Goal: Transaction & Acquisition: Purchase product/service

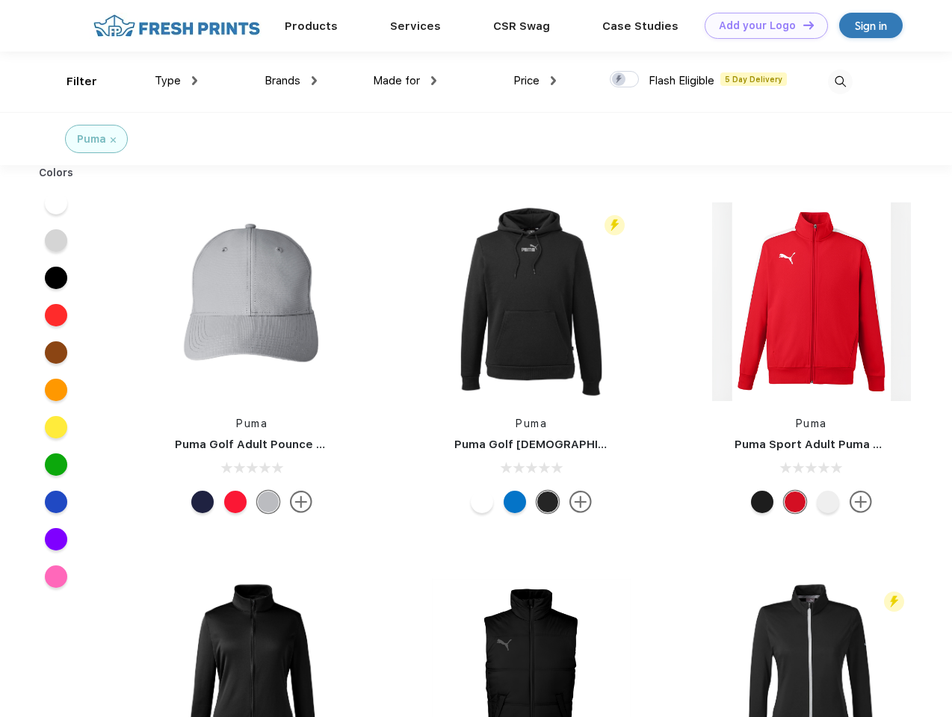
click at [760, 25] on link "Add your Logo Design Tool" at bounding box center [765, 26] width 123 height 26
click at [0, 0] on div "Design Tool" at bounding box center [0, 0] width 0 height 0
click at [802, 25] on link "Add your Logo Design Tool" at bounding box center [765, 26] width 123 height 26
click at [72, 81] on div "Filter" at bounding box center [81, 81] width 31 height 17
click at [176, 81] on span "Type" at bounding box center [168, 80] width 26 height 13
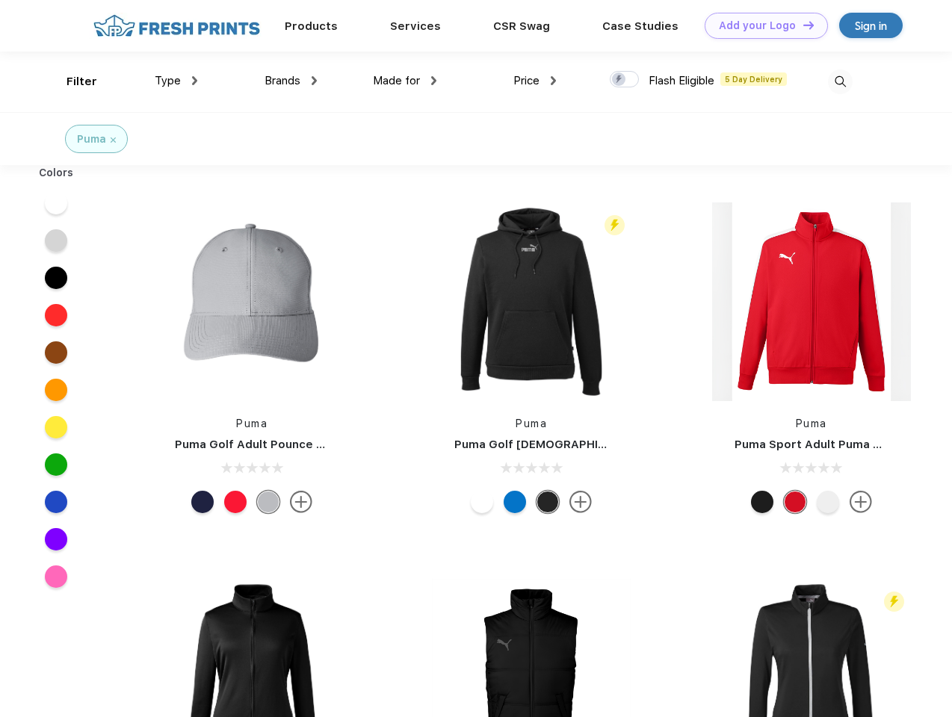
click at [291, 81] on span "Brands" at bounding box center [282, 80] width 36 height 13
click at [405, 81] on span "Made for" at bounding box center [396, 80] width 47 height 13
click at [535, 81] on span "Price" at bounding box center [526, 80] width 26 height 13
click at [625, 80] on div at bounding box center [624, 79] width 29 height 16
click at [619, 80] on input "checkbox" at bounding box center [615, 75] width 10 height 10
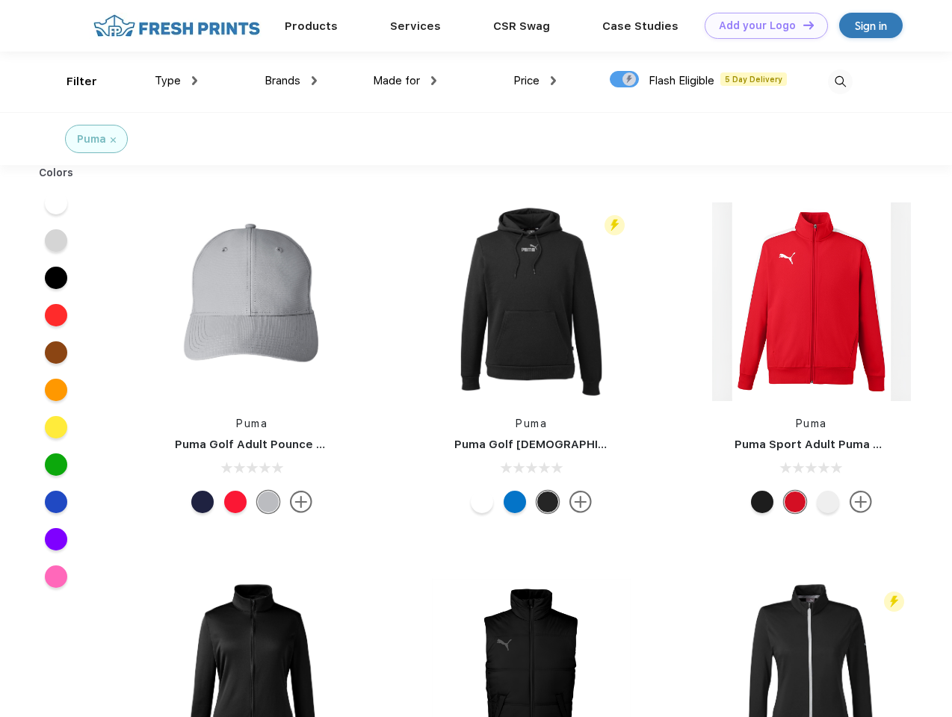
click at [840, 81] on img at bounding box center [840, 81] width 25 height 25
